Goal: Complete application form

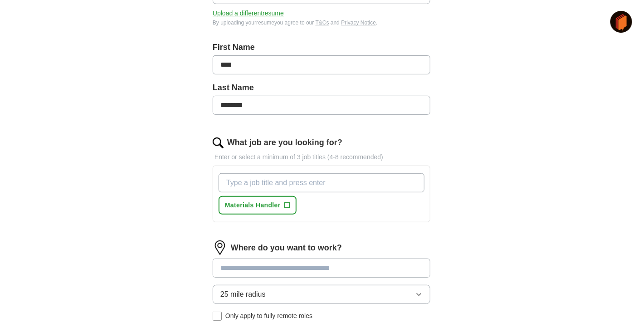
scroll to position [169, 0]
click at [304, 179] on input "What job are you looking for?" at bounding box center [322, 182] width 206 height 19
type input "operater"
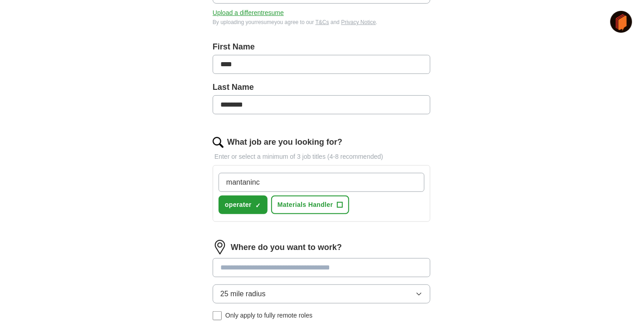
type input "mantanince"
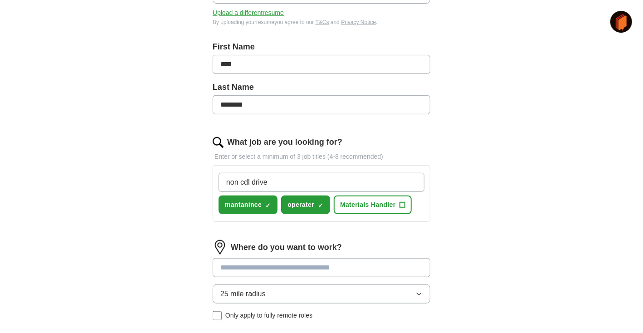
type input "non cdl driver"
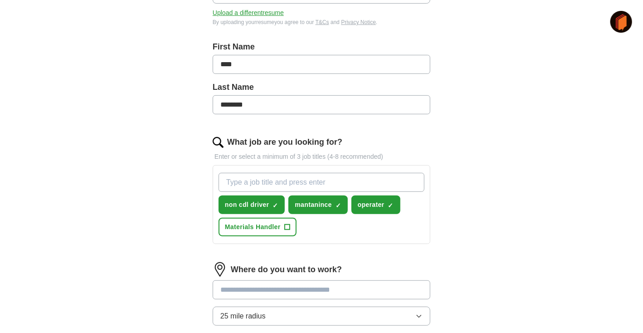
click at [379, 287] on input at bounding box center [322, 289] width 218 height 19
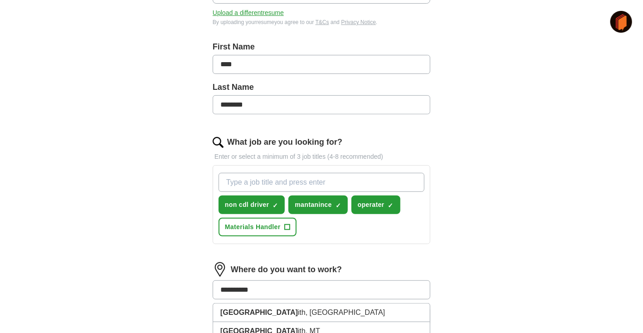
type input "**********"
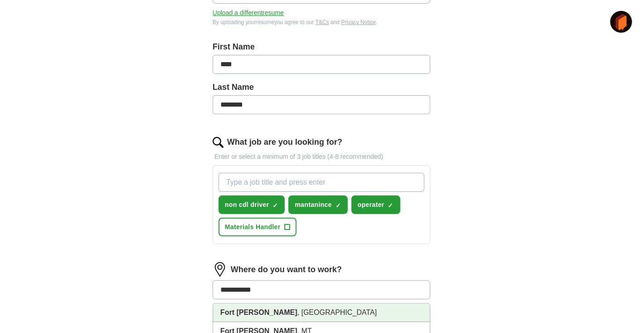
click at [373, 312] on li "Fort Smith , AR" at bounding box center [321, 313] width 217 height 19
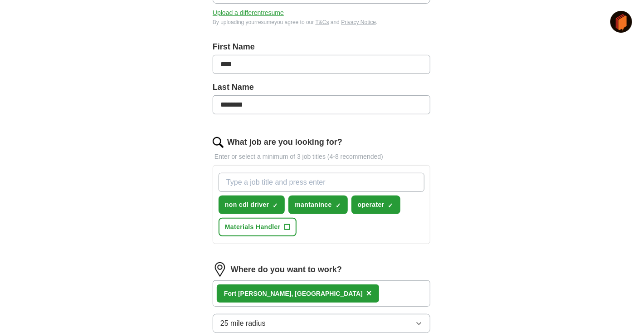
click at [418, 323] on icon "button" at bounding box center [419, 323] width 7 height 7
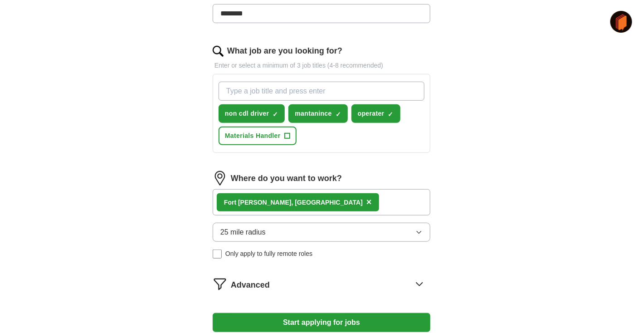
scroll to position [268, 0]
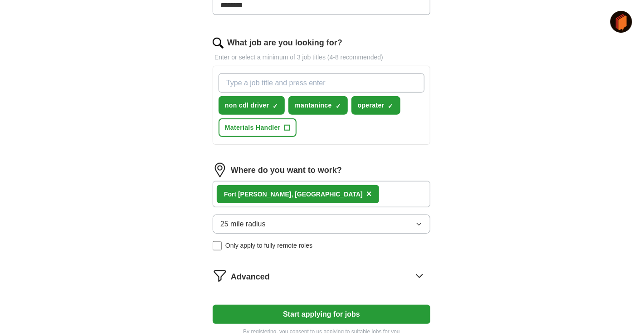
click at [418, 221] on icon "button" at bounding box center [419, 223] width 7 height 7
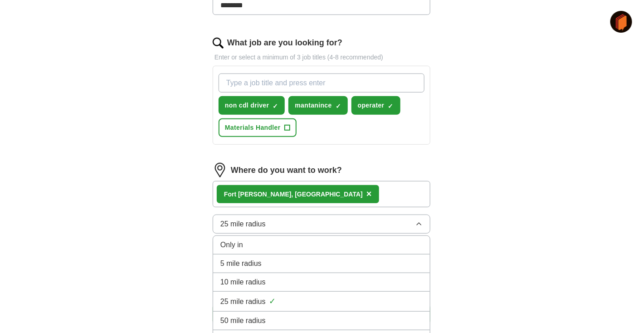
click at [384, 305] on div "25 mile radius ✓" at bounding box center [321, 301] width 202 height 12
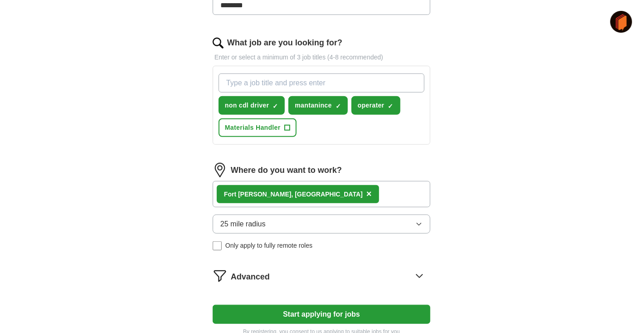
click at [267, 314] on button "Start applying for jobs" at bounding box center [322, 314] width 218 height 19
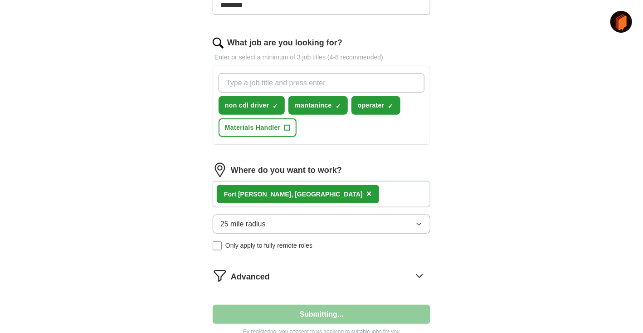
select select "**"
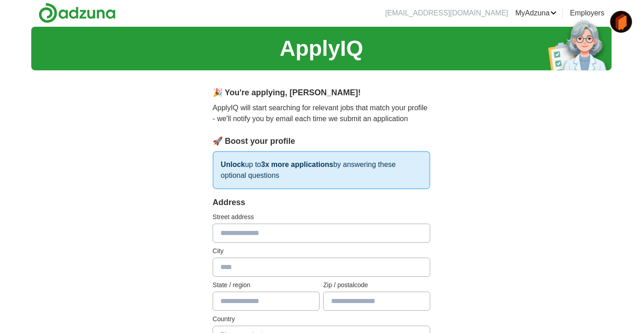
scroll to position [0, 0]
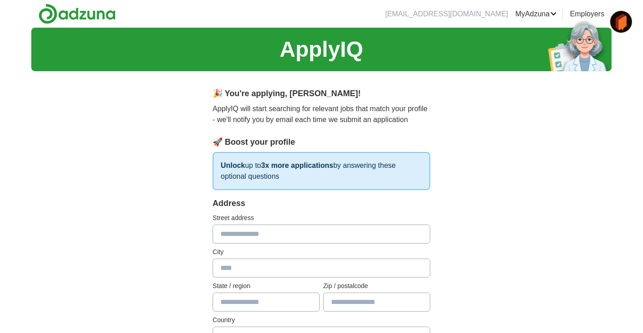
click at [284, 233] on input "text" at bounding box center [322, 234] width 218 height 19
type input "**********"
type input "**"
type input "*****"
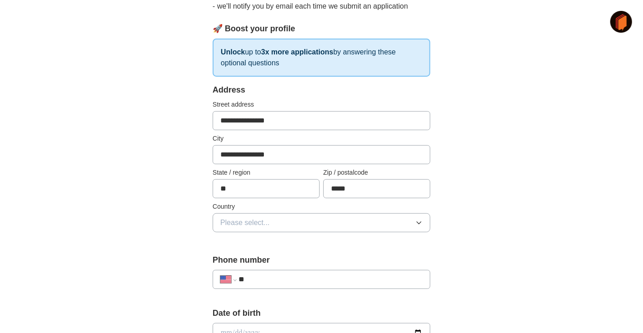
scroll to position [118, 0]
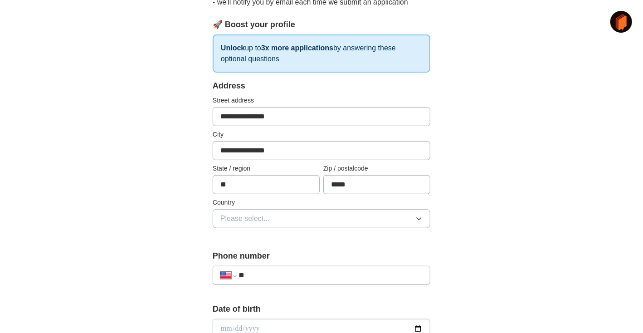
click at [418, 216] on icon "button" at bounding box center [419, 218] width 7 height 7
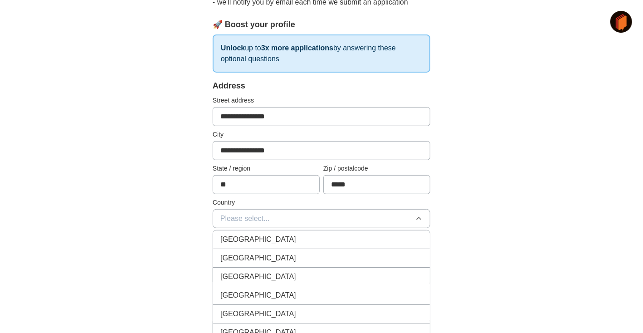
click at [402, 251] on li "United States" at bounding box center [321, 258] width 217 height 19
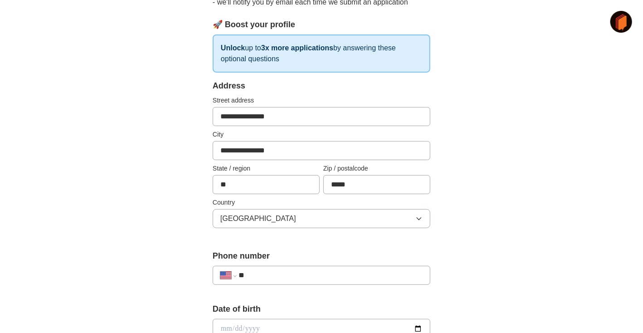
click at [380, 274] on input "**" at bounding box center [331, 275] width 184 height 11
type input "**********"
click at [230, 323] on input "date" at bounding box center [322, 329] width 218 height 20
type input "**********"
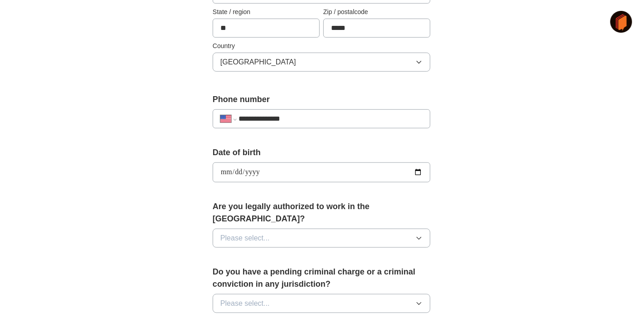
scroll to position [279, 0]
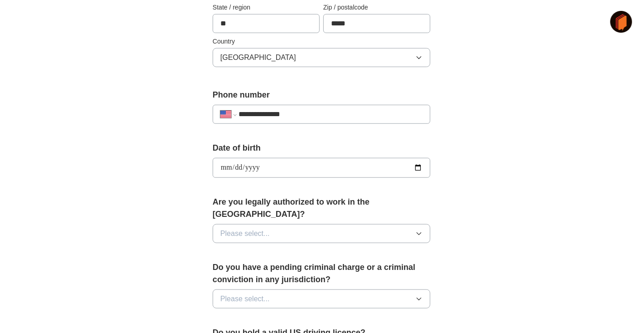
click at [420, 230] on icon "button" at bounding box center [419, 233] width 7 height 7
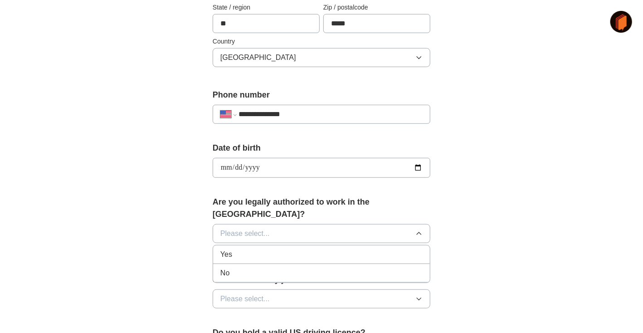
click at [386, 249] on div "Yes" at bounding box center [321, 254] width 202 height 11
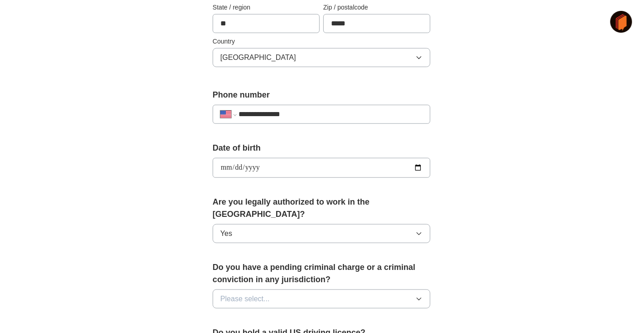
click at [423, 290] on button "Please select..." at bounding box center [322, 298] width 218 height 19
click at [412, 333] on div "No" at bounding box center [321, 338] width 202 height 11
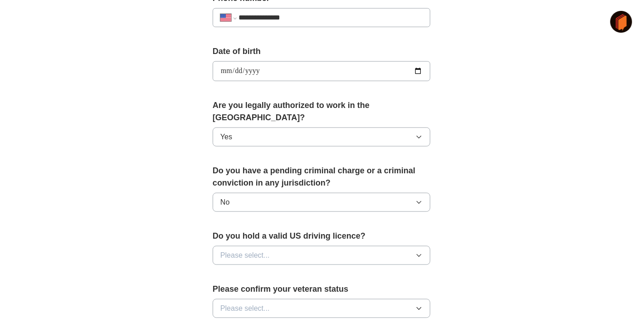
scroll to position [460, 0]
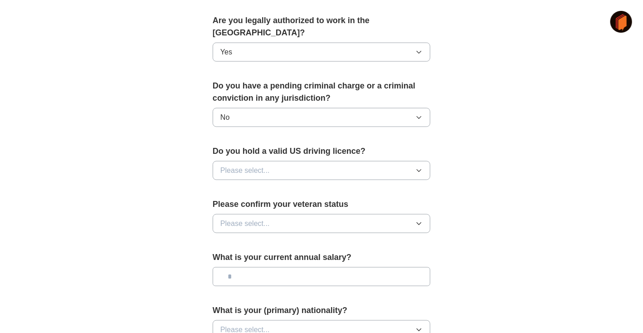
click at [418, 162] on button "Please select..." at bounding box center [322, 170] width 218 height 19
click at [393, 186] on div "Yes" at bounding box center [321, 191] width 202 height 11
click at [416, 220] on icon "button" at bounding box center [419, 223] width 7 height 7
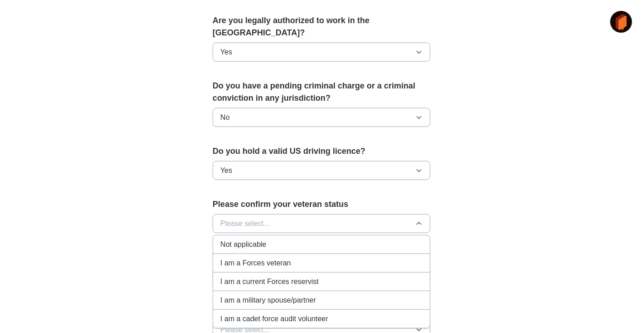
click at [402, 239] on div "Not applicable" at bounding box center [321, 244] width 202 height 11
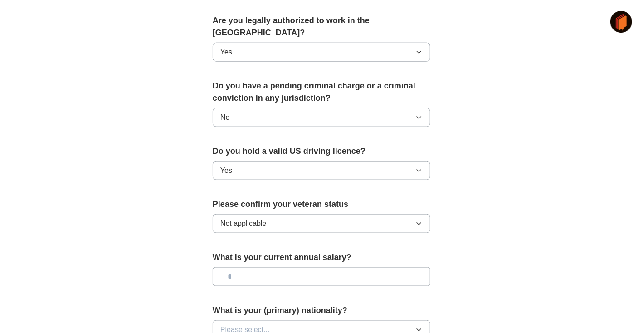
click at [289, 267] on input "text" at bounding box center [322, 276] width 218 height 19
type input "*******"
click at [418, 320] on button "Please select..." at bounding box center [322, 329] width 218 height 19
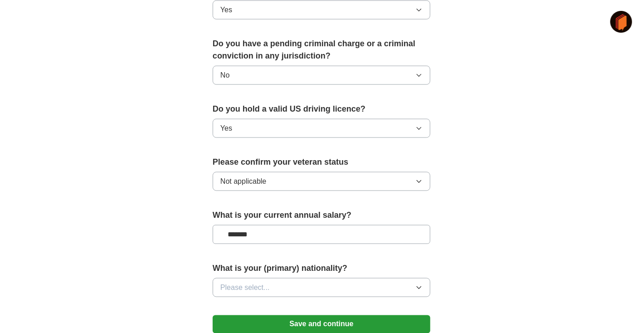
scroll to position [573, 0]
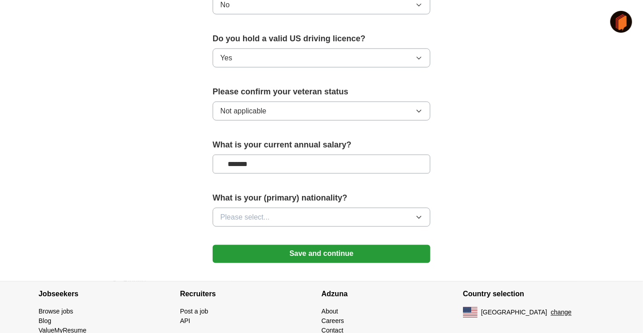
click at [421, 214] on icon "button" at bounding box center [419, 217] width 7 height 7
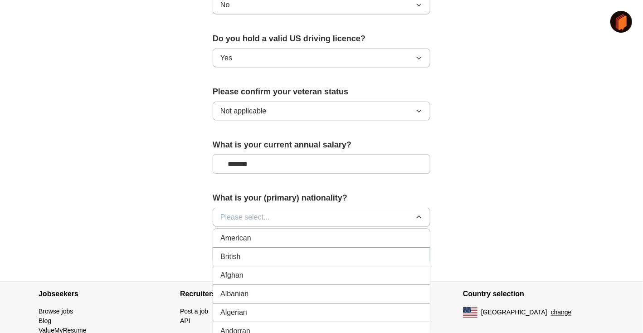
click at [407, 233] on div "American" at bounding box center [321, 238] width 202 height 11
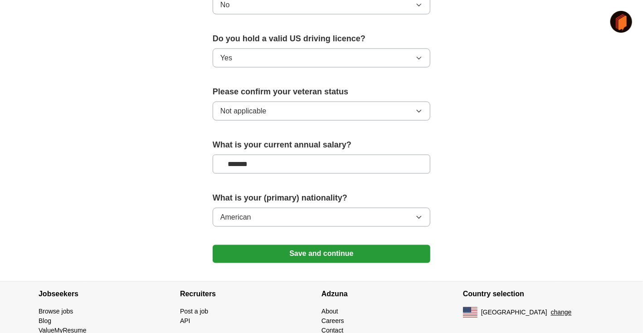
click at [397, 245] on button "Save and continue" at bounding box center [322, 254] width 218 height 18
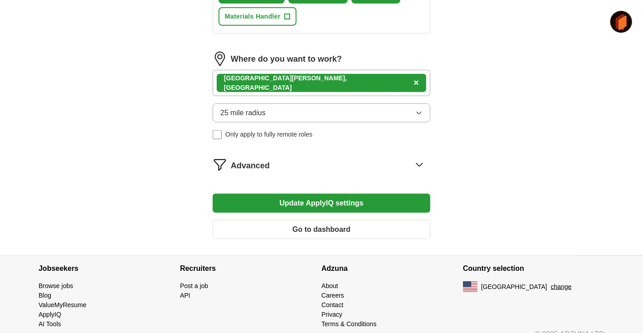
scroll to position [381, 0]
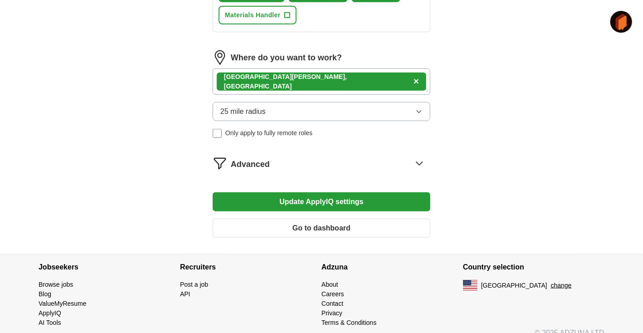
click at [421, 160] on icon at bounding box center [419, 163] width 15 height 15
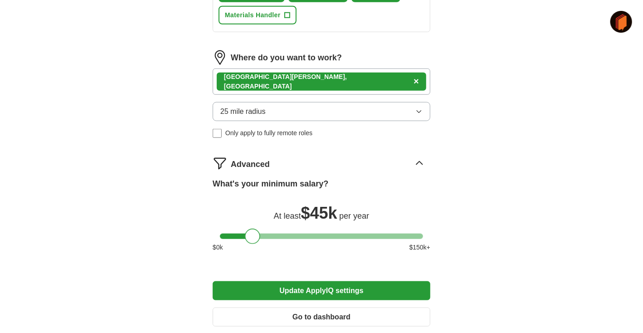
drag, startPoint x: 227, startPoint y: 234, endPoint x: 252, endPoint y: 235, distance: 25.0
click at [252, 235] on div at bounding box center [252, 236] width 15 height 15
click at [276, 289] on button "Update ApplyIQ settings" at bounding box center [322, 290] width 218 height 19
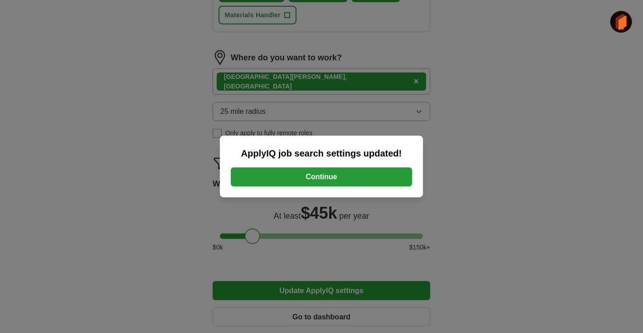
click at [284, 180] on button "Continue" at bounding box center [321, 176] width 181 height 19
